Goal: Check status: Check status

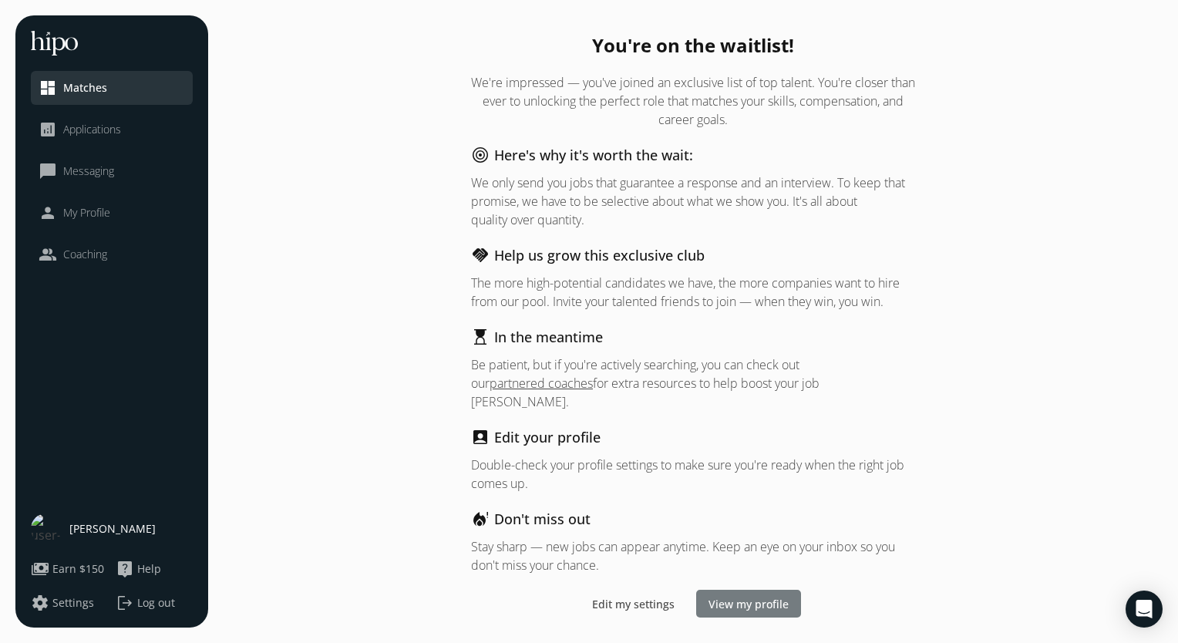
click at [725, 596] on span "View my profile" at bounding box center [749, 604] width 80 height 16
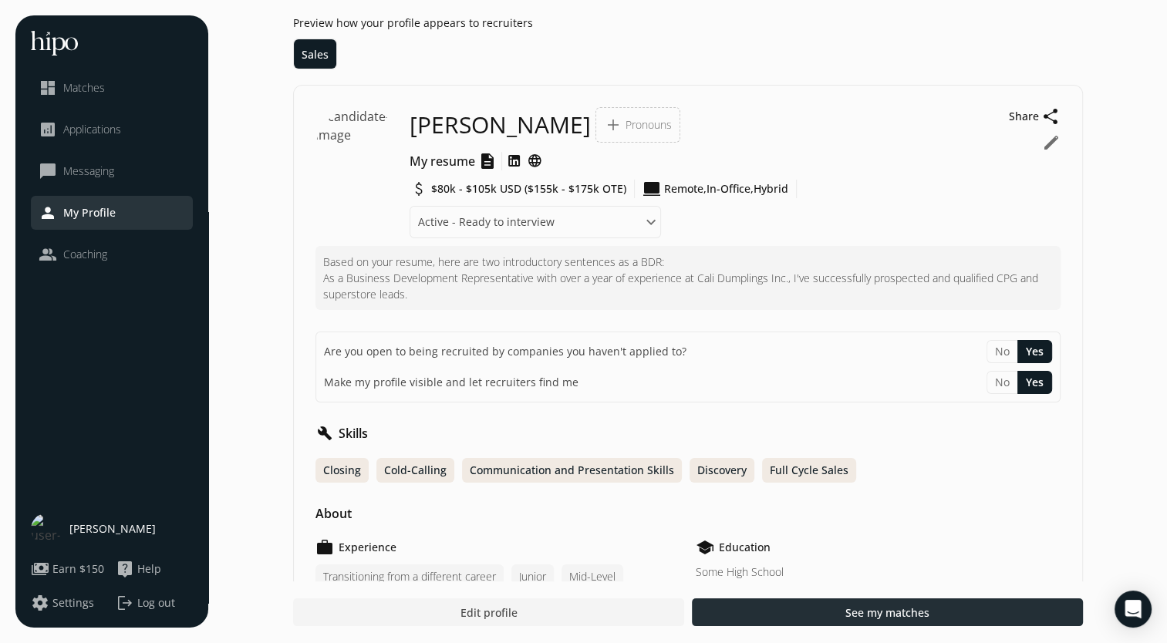
click at [729, 614] on div at bounding box center [887, 612] width 391 height 28
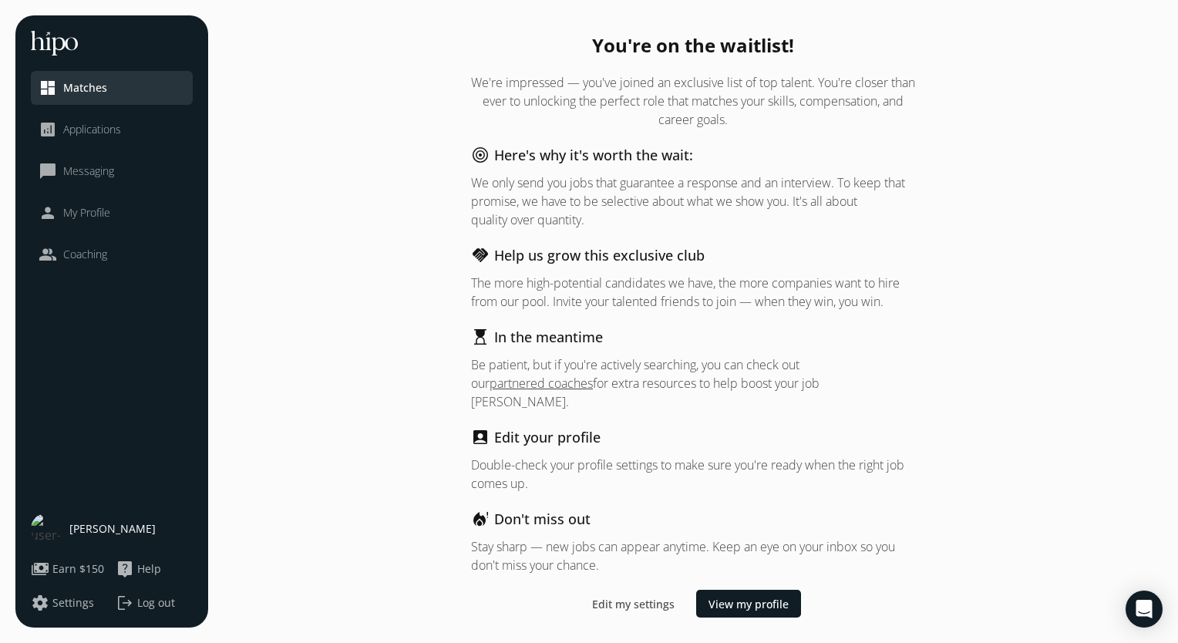
click at [86, 127] on span "Applications" at bounding box center [92, 129] width 58 height 15
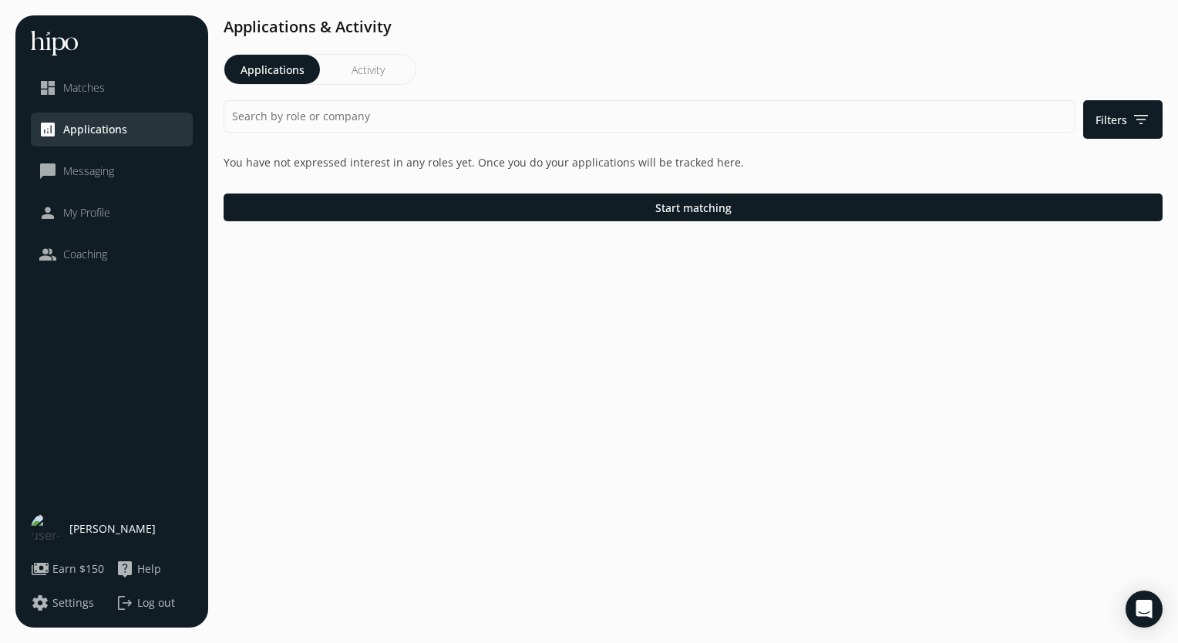
click at [354, 84] on div "Applications Activity" at bounding box center [320, 69] width 193 height 31
click at [352, 60] on button "Activity" at bounding box center [368, 69] width 96 height 29
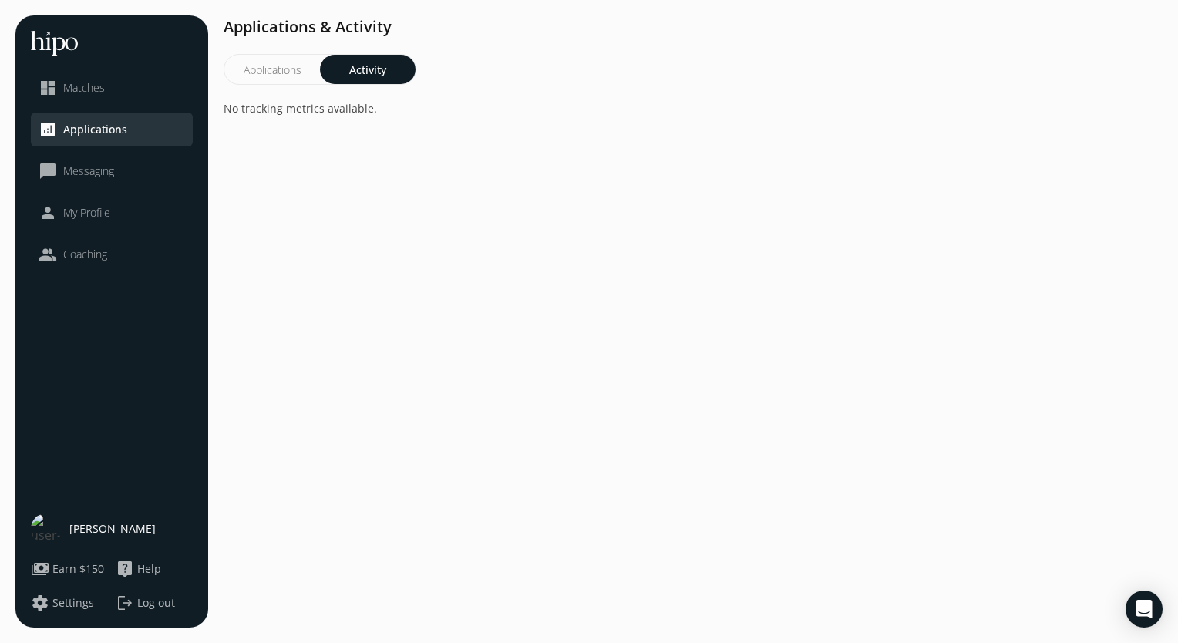
click at [313, 68] on button "Applications" at bounding box center [272, 69] width 96 height 29
